Goal: Task Accomplishment & Management: Use online tool/utility

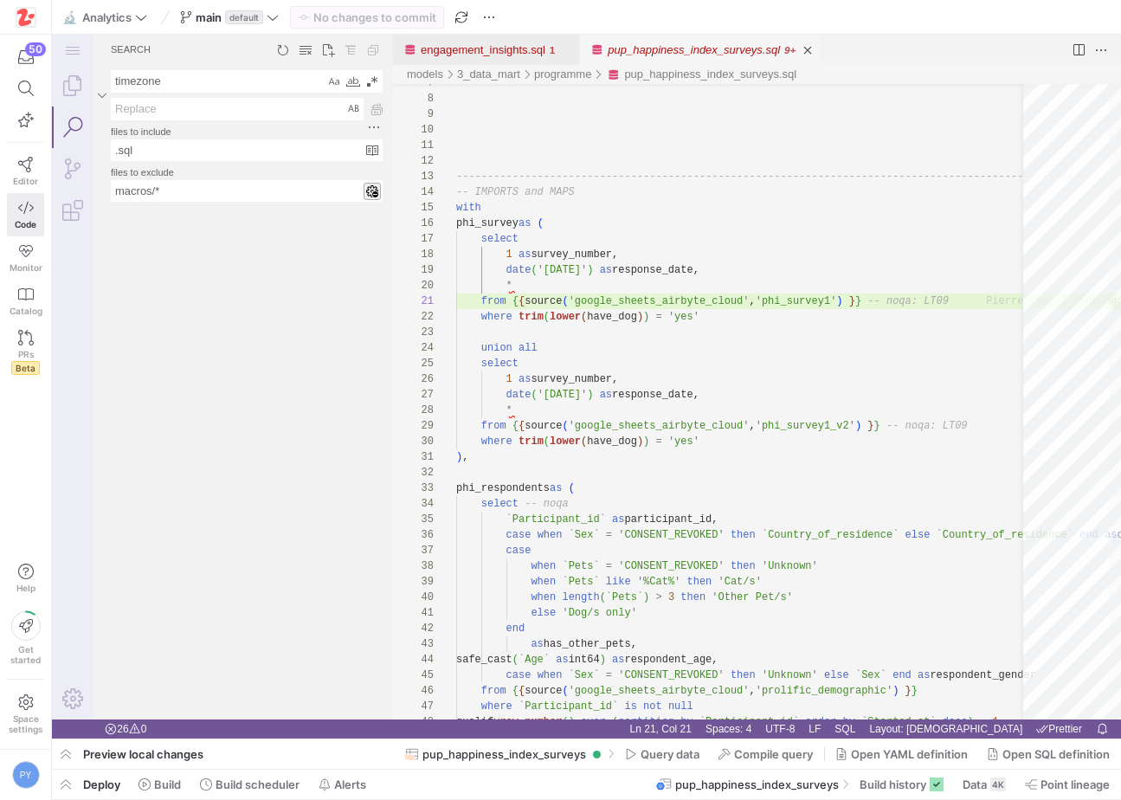
click at [284, 23] on div "🔬 Analytics main default No changes to commit" at bounding box center [279, 17] width 441 height 23
click at [272, 17] on icon at bounding box center [272, 17] width 10 height 5
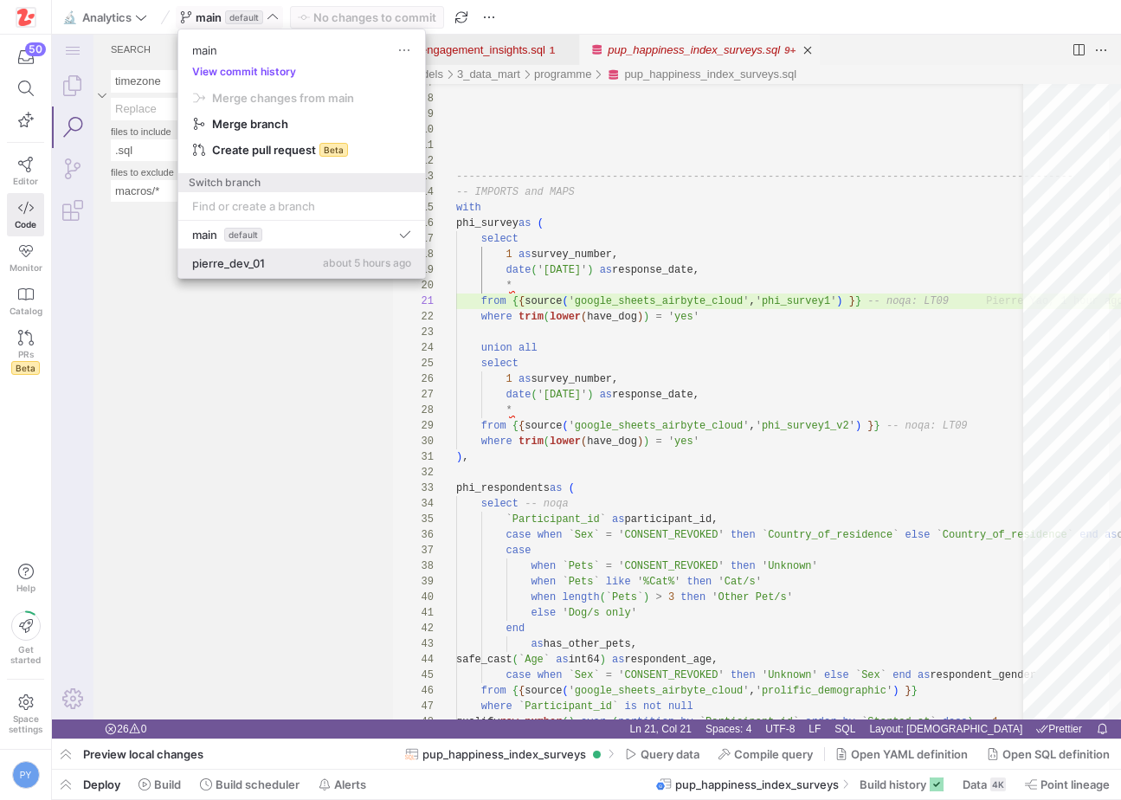
click at [272, 267] on div "pierre_dev_01 about 5 hours ago" at bounding box center [301, 263] width 219 height 14
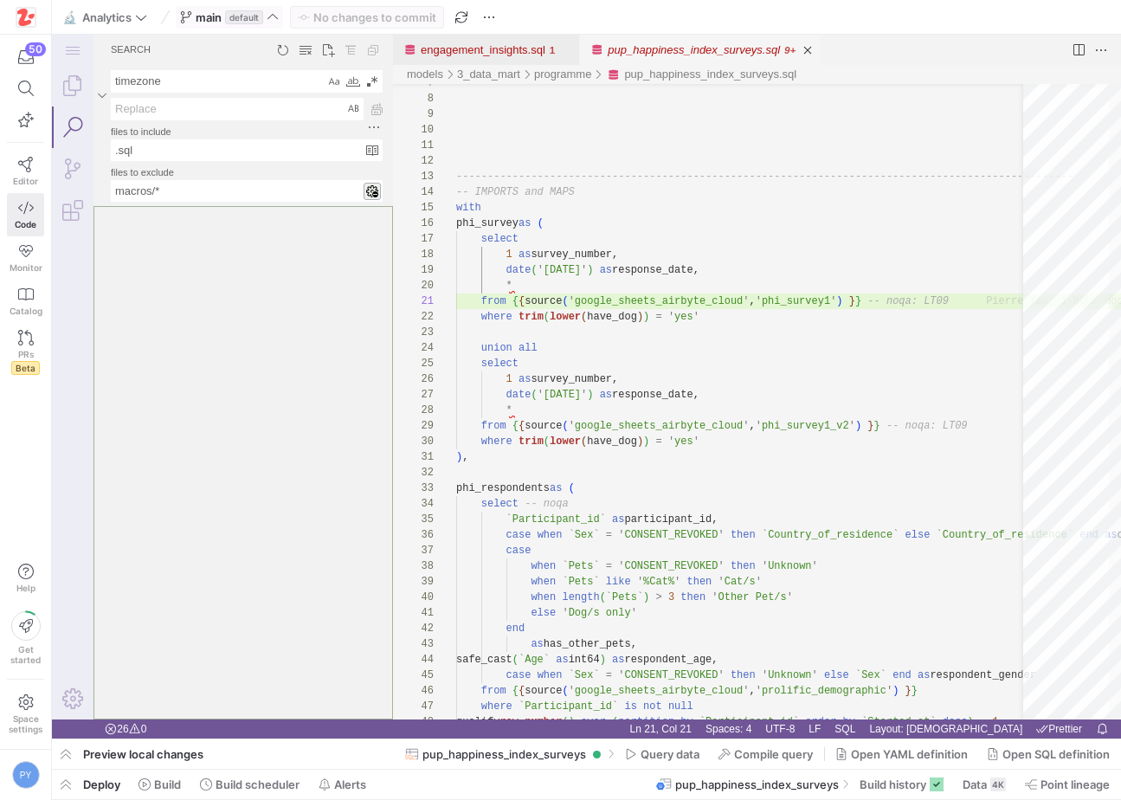
click at [272, 267] on div "Search" at bounding box center [242, 462] width 299 height 513
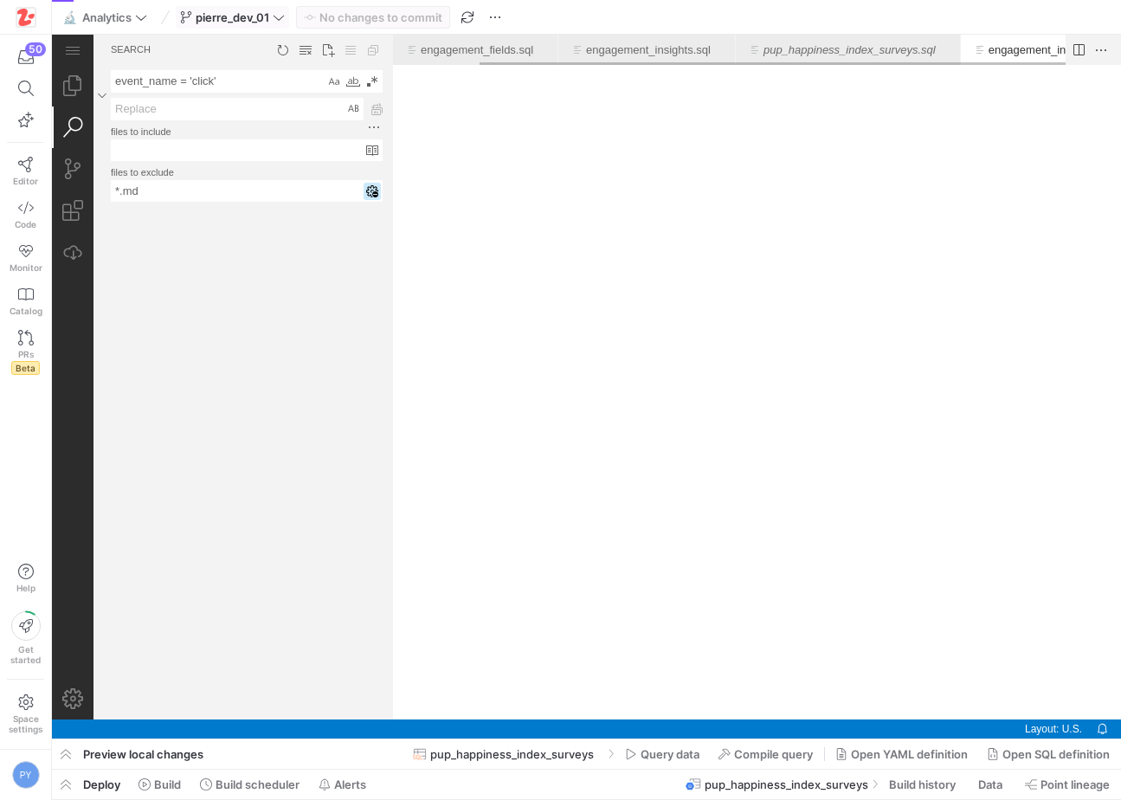
scroll to position [0, 99]
click at [76, 92] on link "Explorer (⇧⌘E)" at bounding box center [73, 86] width 42 height 42
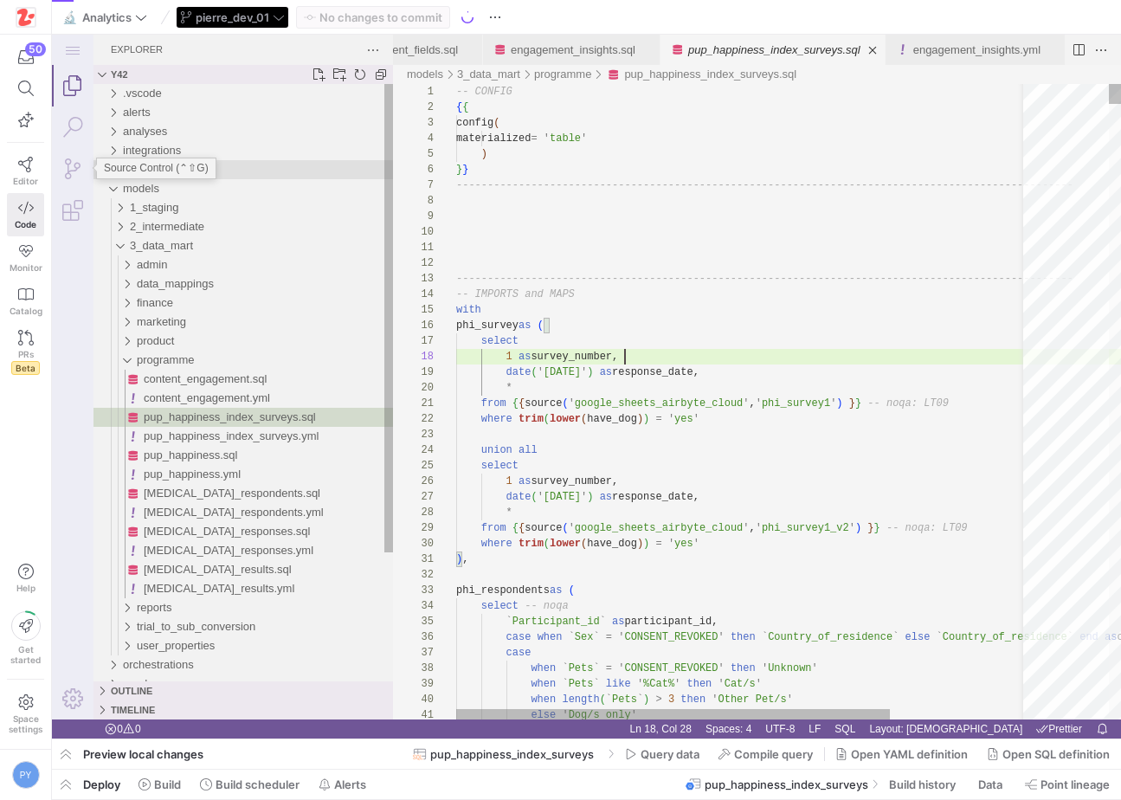
scroll to position [109, 169]
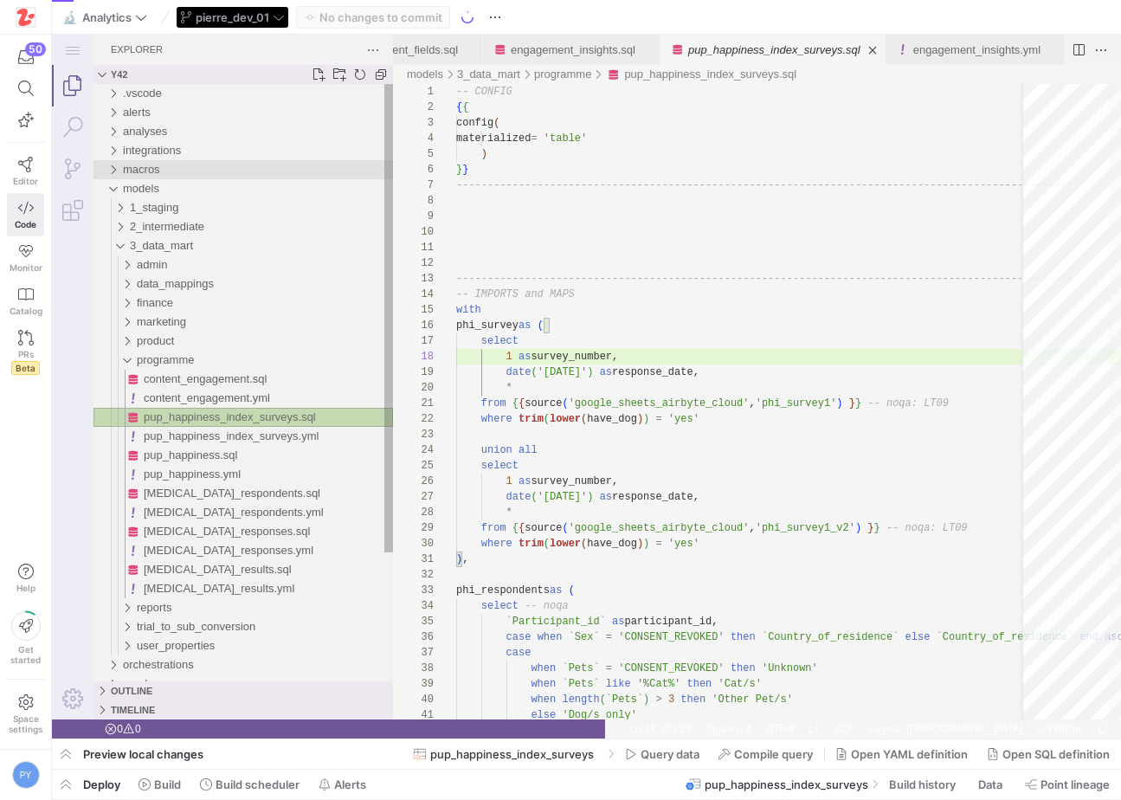
click at [150, 171] on span "macros" at bounding box center [141, 169] width 37 height 13
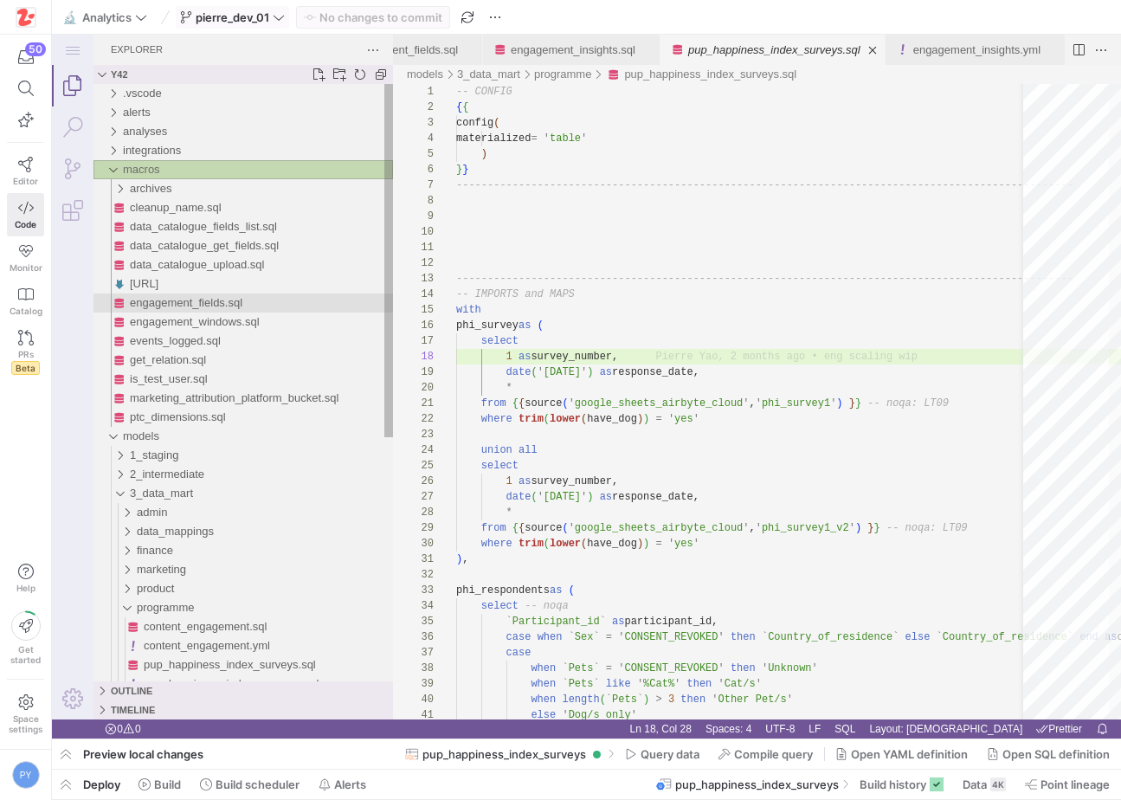
click at [254, 298] on div "engagement_fields.sql" at bounding box center [261, 302] width 263 height 19
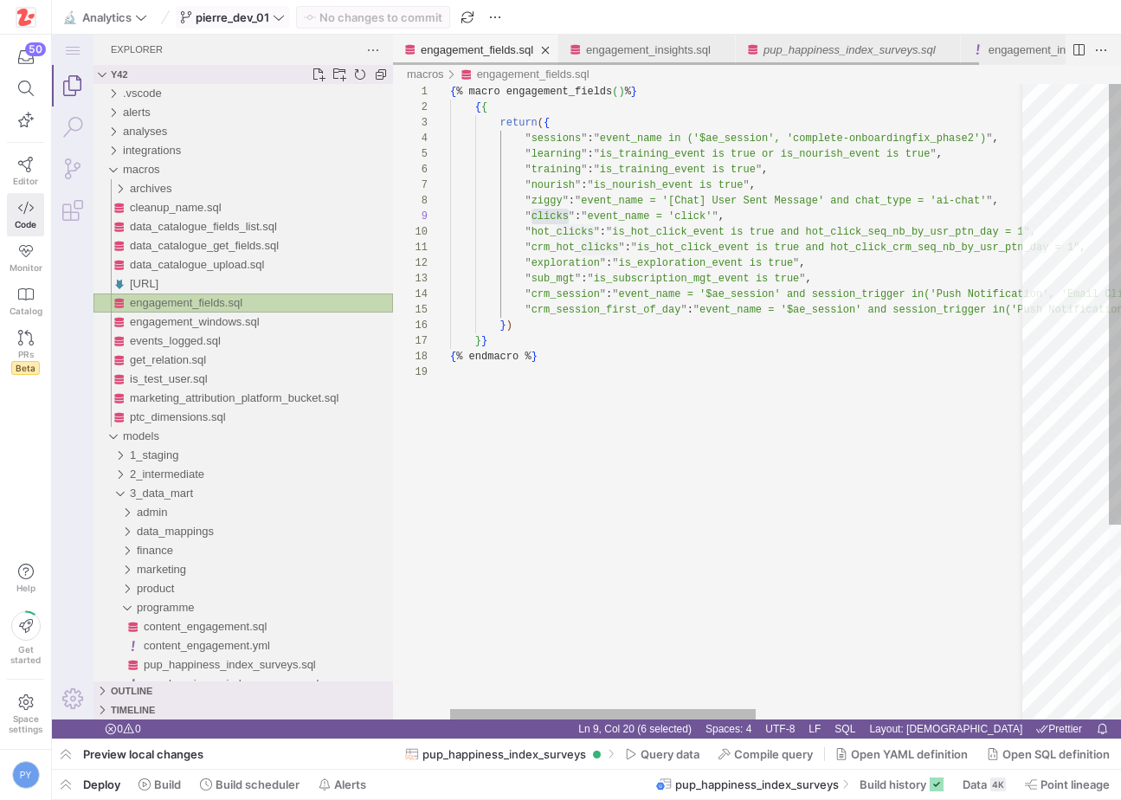
scroll to position [125, 119]
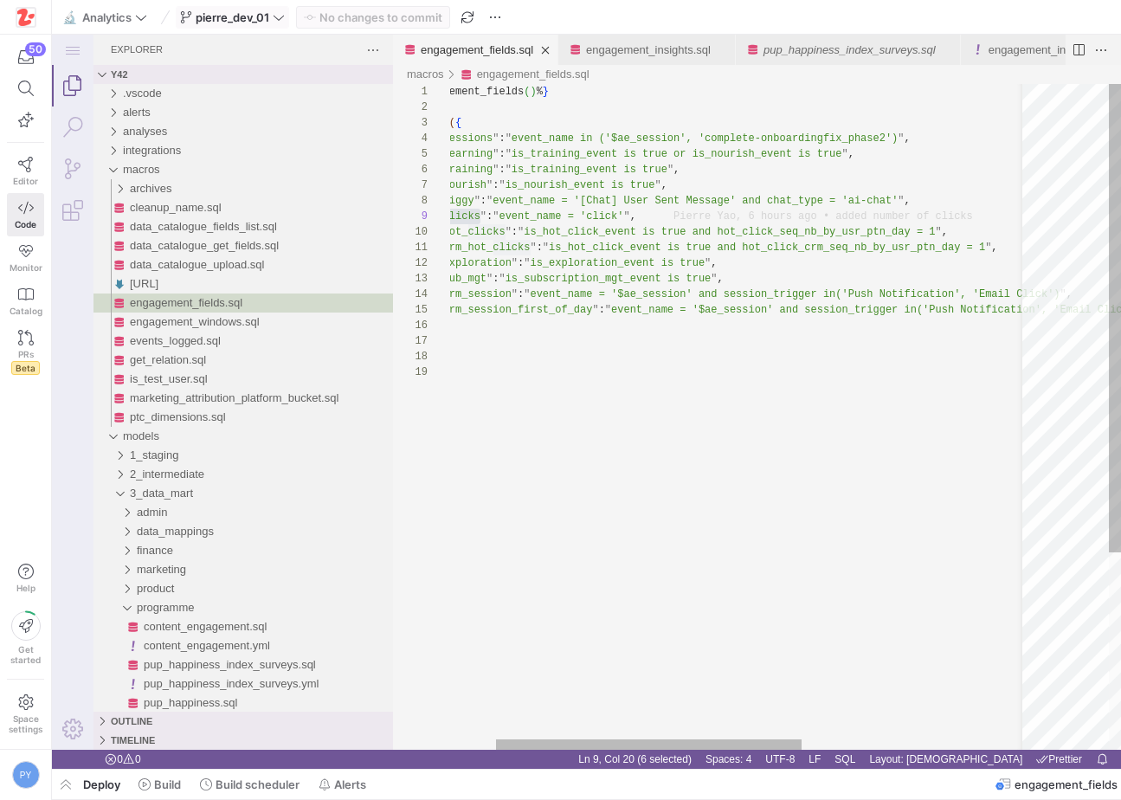
type textarea ""event_name in ('$ae_session', 'complete-onboarding fix_phase2')", "learning": …"
